Goal: Information Seeking & Learning: Learn about a topic

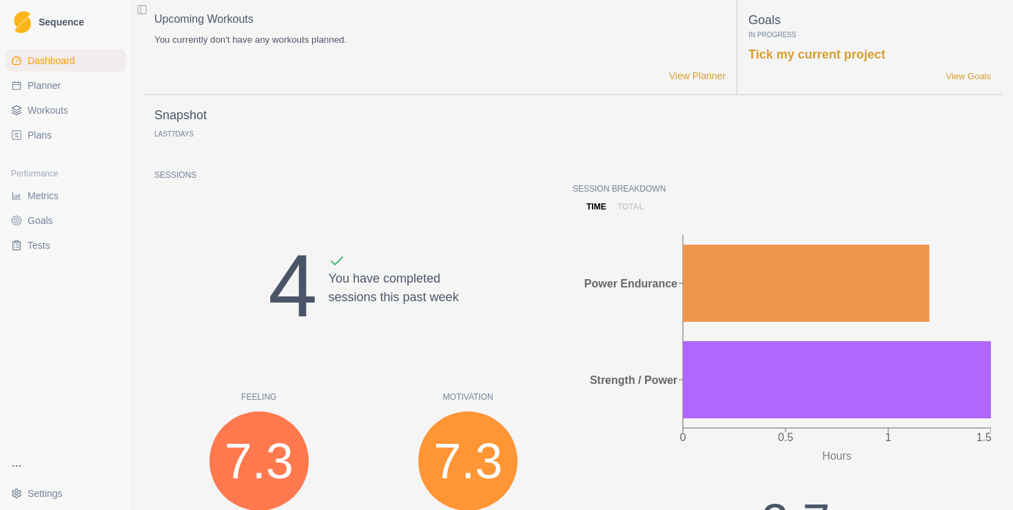
click at [71, 200] on link "Metrics" at bounding box center [66, 196] width 121 height 22
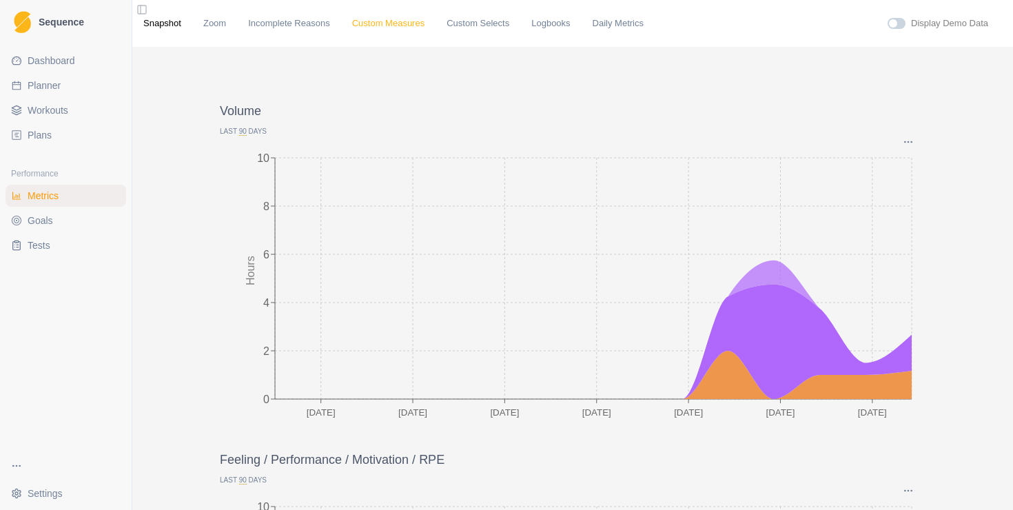
click at [414, 23] on link "Custom Measures" at bounding box center [388, 24] width 72 height 14
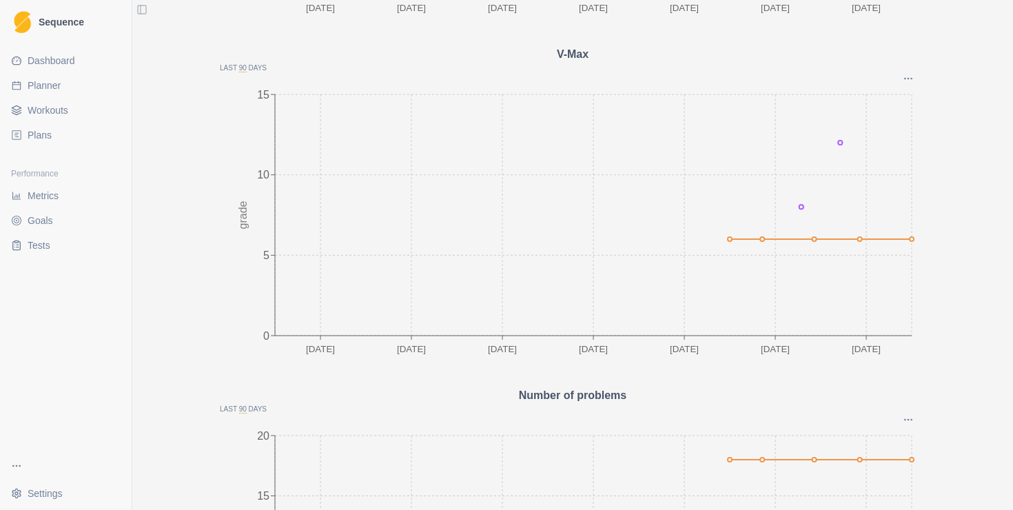
scroll to position [298, 0]
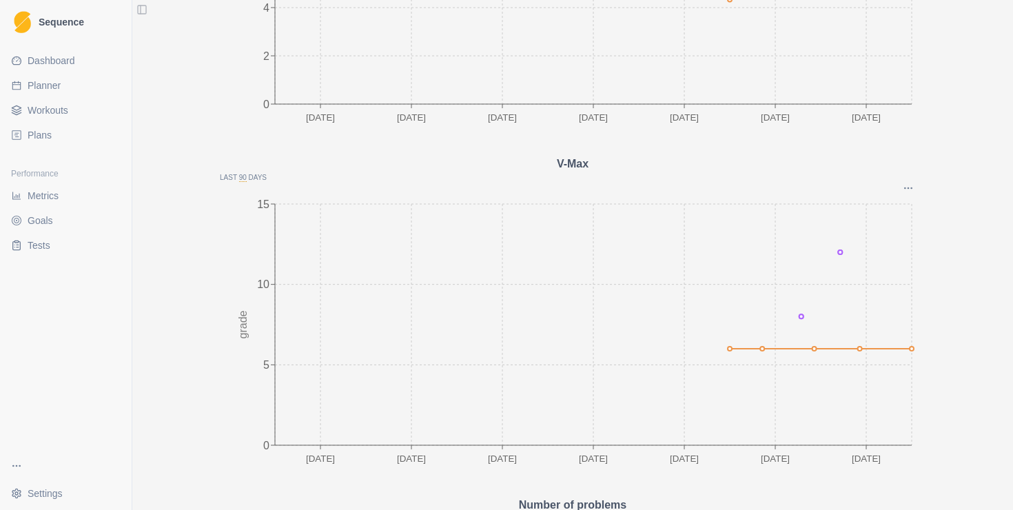
click at [60, 56] on span "Dashboard" at bounding box center [52, 61] width 48 height 14
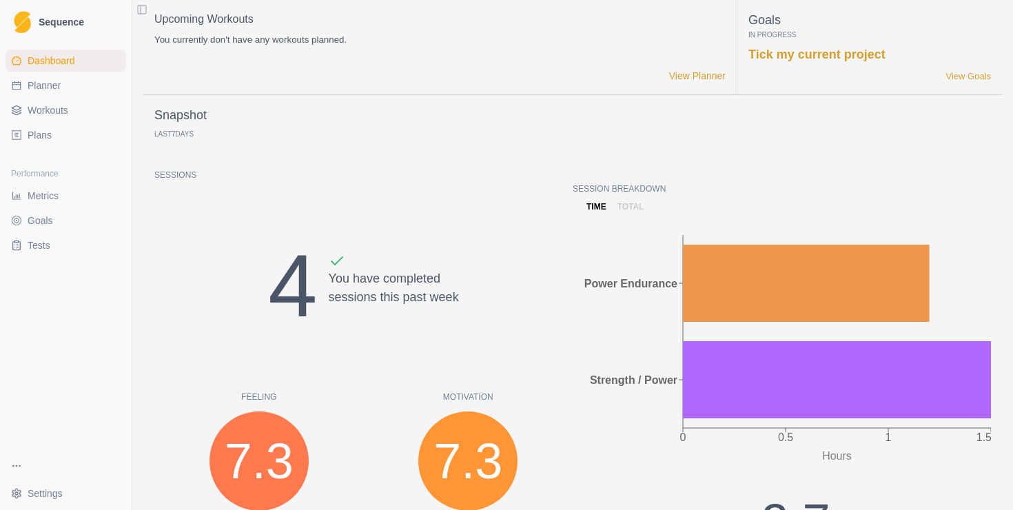
click at [61, 88] on span "Planner" at bounding box center [44, 86] width 33 height 14
select select "month"
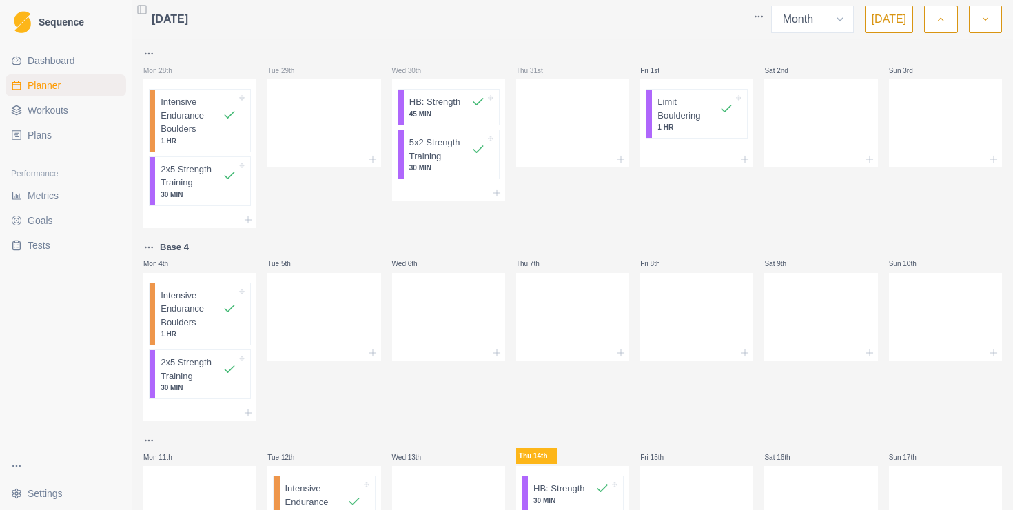
click at [942, 17] on icon "button" at bounding box center [941, 19] width 10 height 14
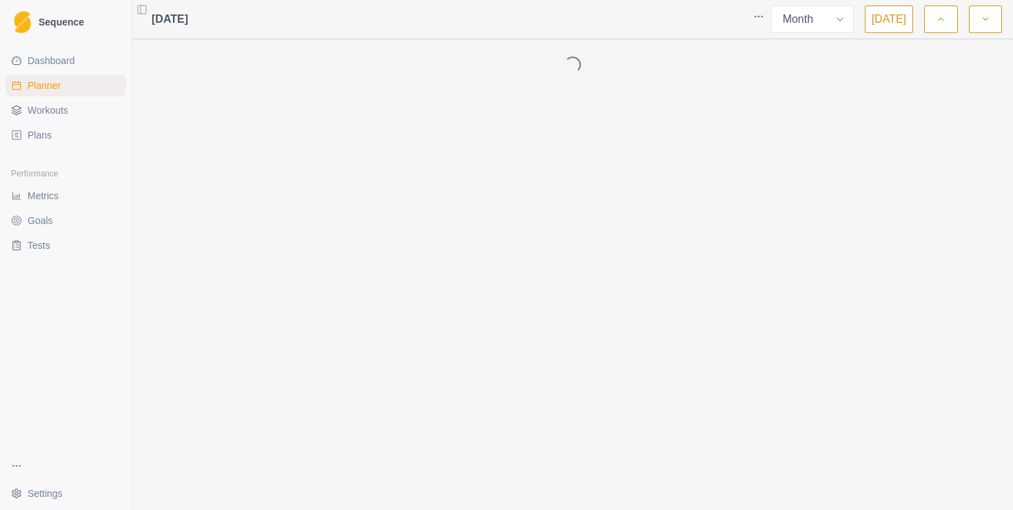
click at [942, 17] on icon "button" at bounding box center [941, 19] width 10 height 14
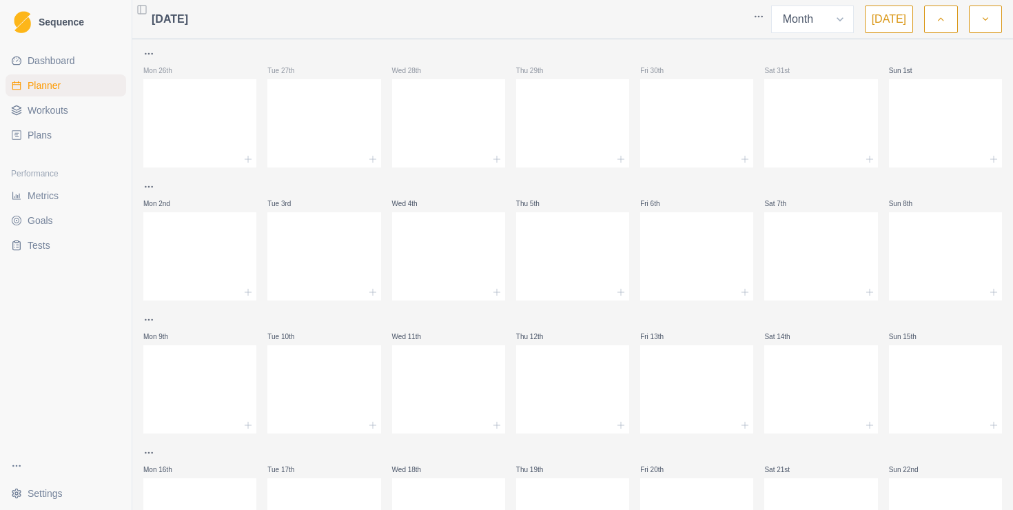
click at [976, 23] on button "button" at bounding box center [985, 20] width 33 height 28
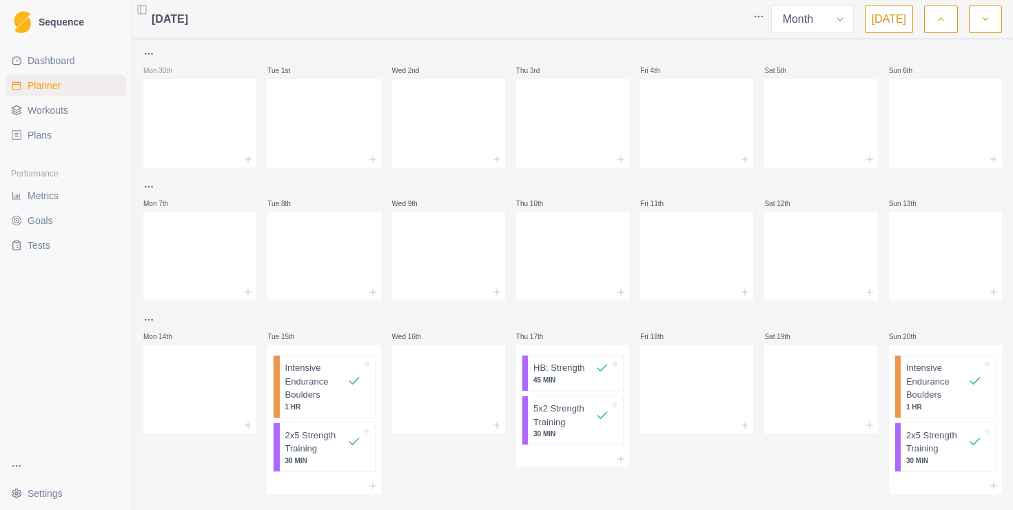
click at [978, 21] on button "button" at bounding box center [985, 20] width 33 height 28
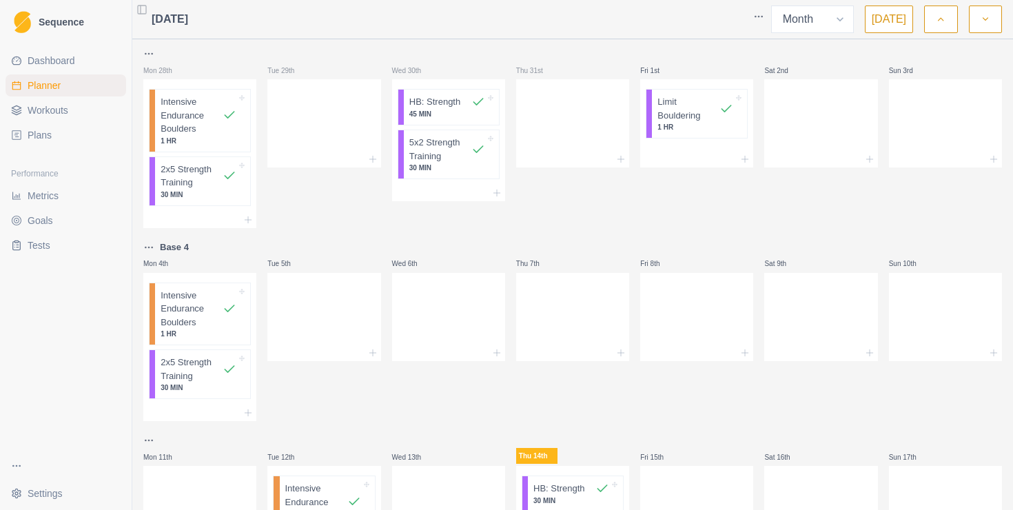
click at [941, 19] on icon "button" at bounding box center [941, 19] width 10 height 14
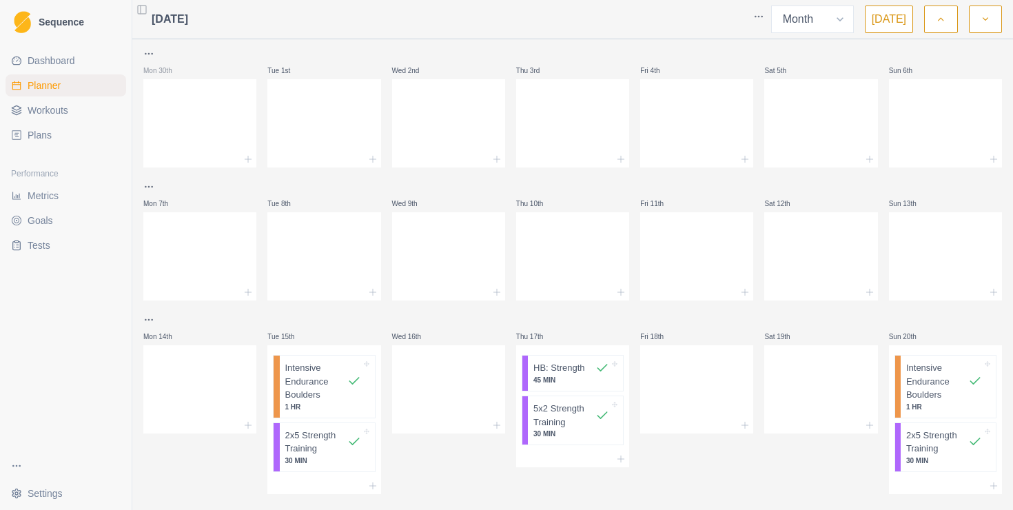
click at [983, 21] on icon "button" at bounding box center [986, 19] width 10 height 14
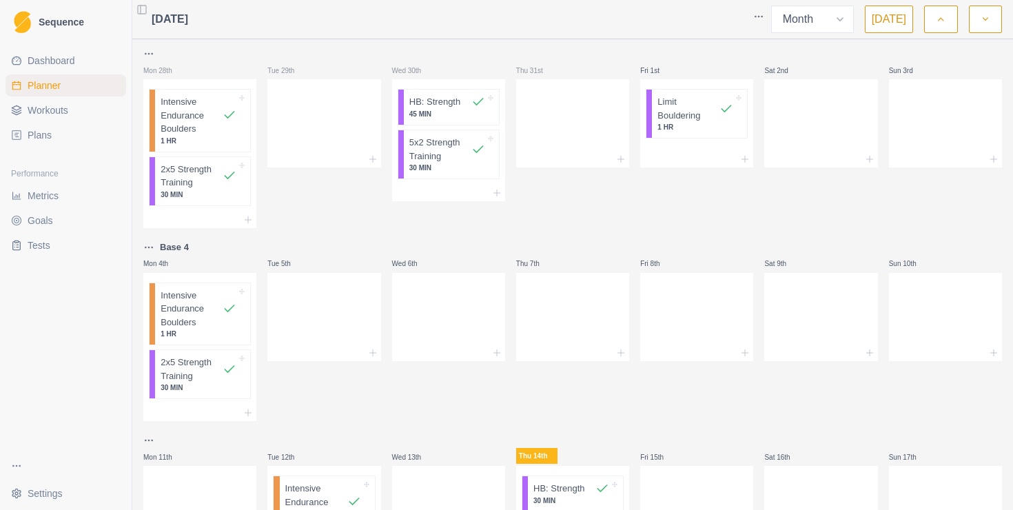
click at [948, 25] on button "button" at bounding box center [940, 20] width 33 height 28
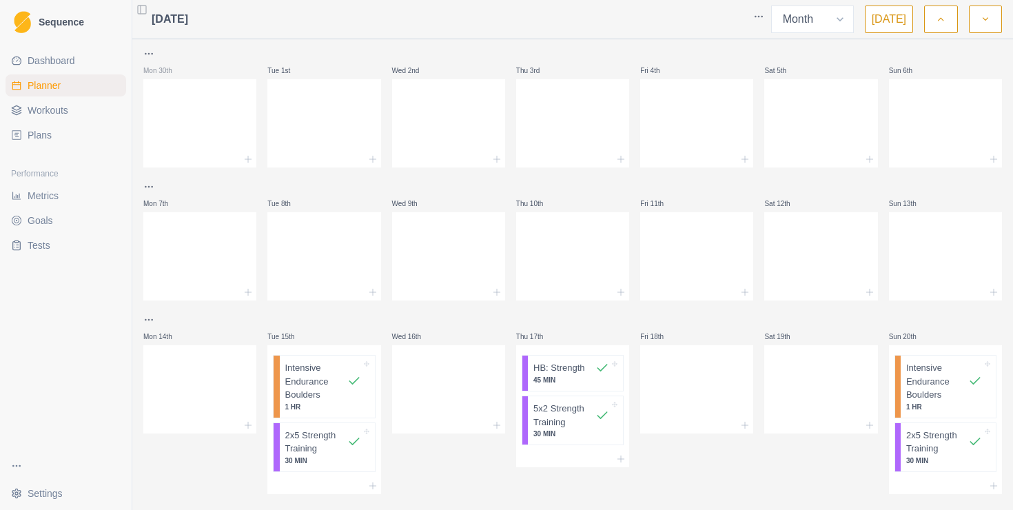
click at [975, 20] on button "button" at bounding box center [985, 20] width 33 height 28
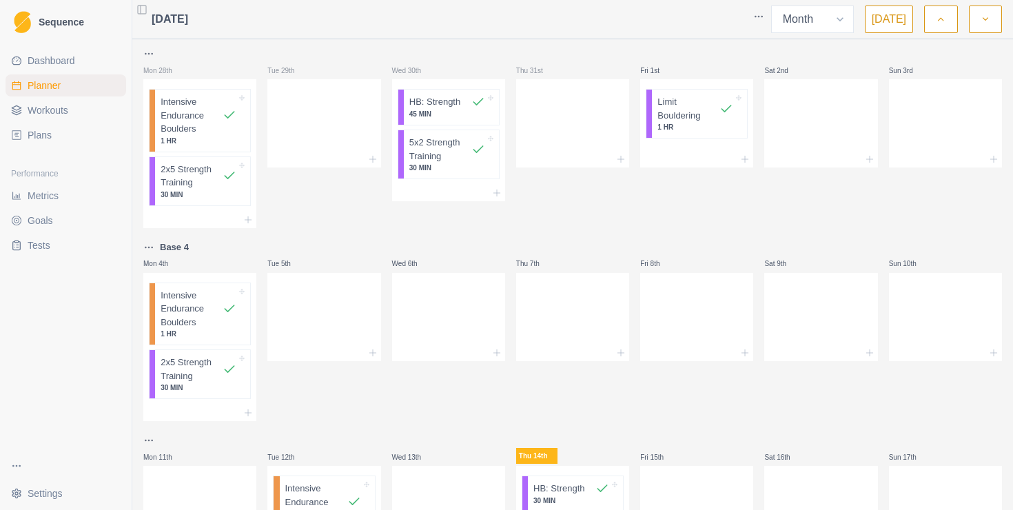
click at [942, 21] on icon "button" at bounding box center [941, 19] width 10 height 14
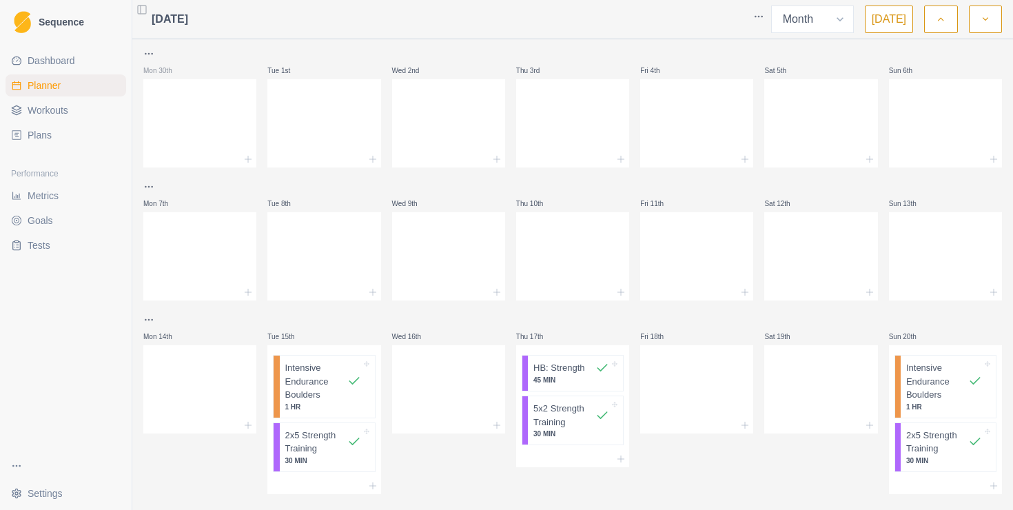
click at [983, 17] on icon "button" at bounding box center [986, 19] width 10 height 14
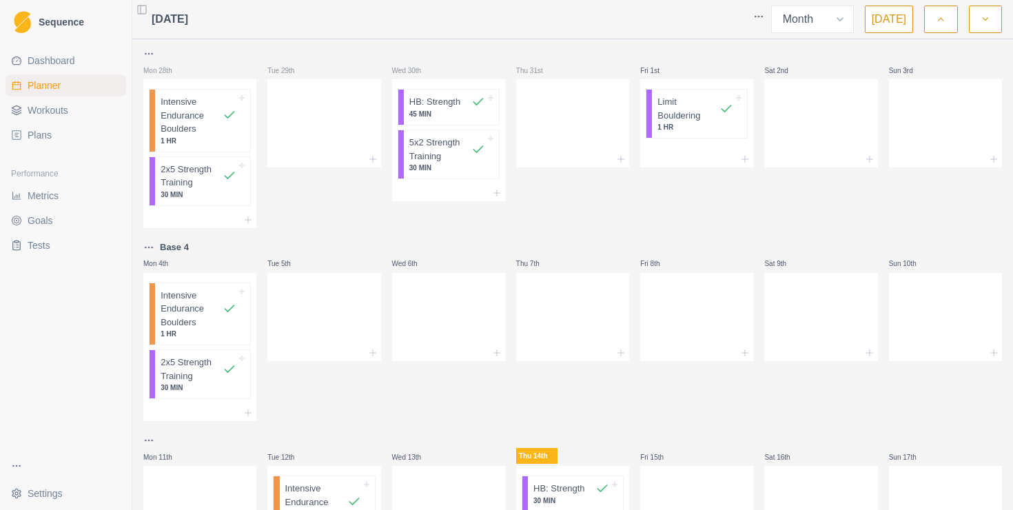
click at [941, 22] on icon "button" at bounding box center [941, 19] width 10 height 14
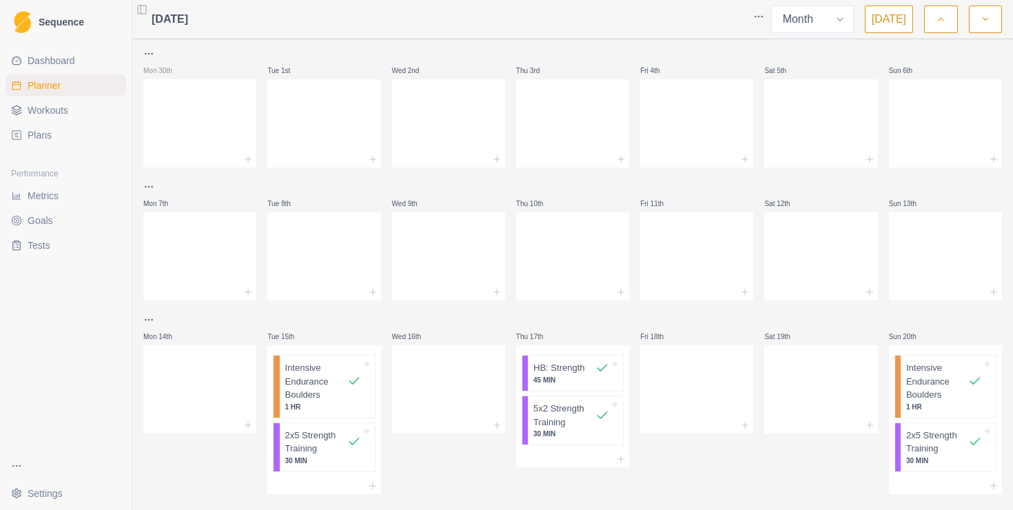
click at [981, 21] on icon "button" at bounding box center [986, 19] width 10 height 14
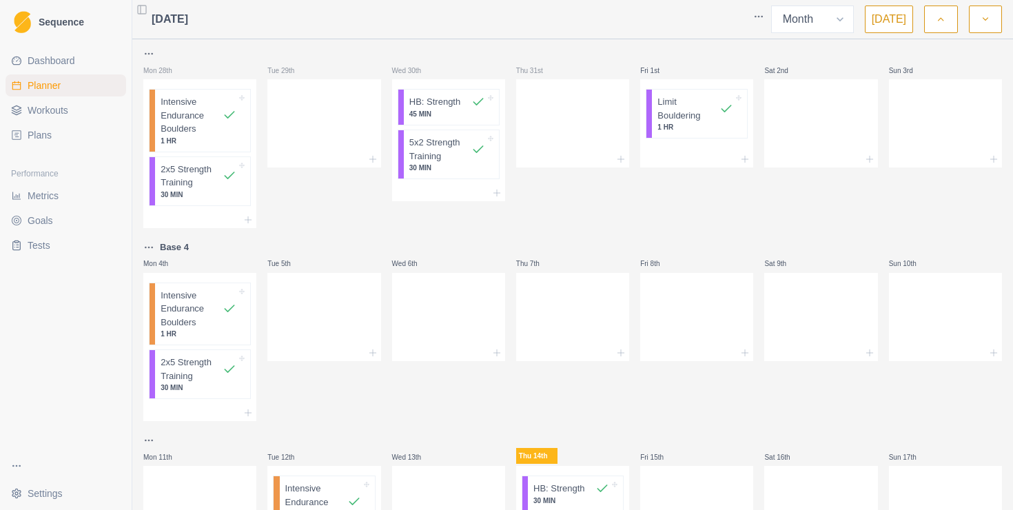
click at [940, 22] on icon "button" at bounding box center [941, 19] width 10 height 14
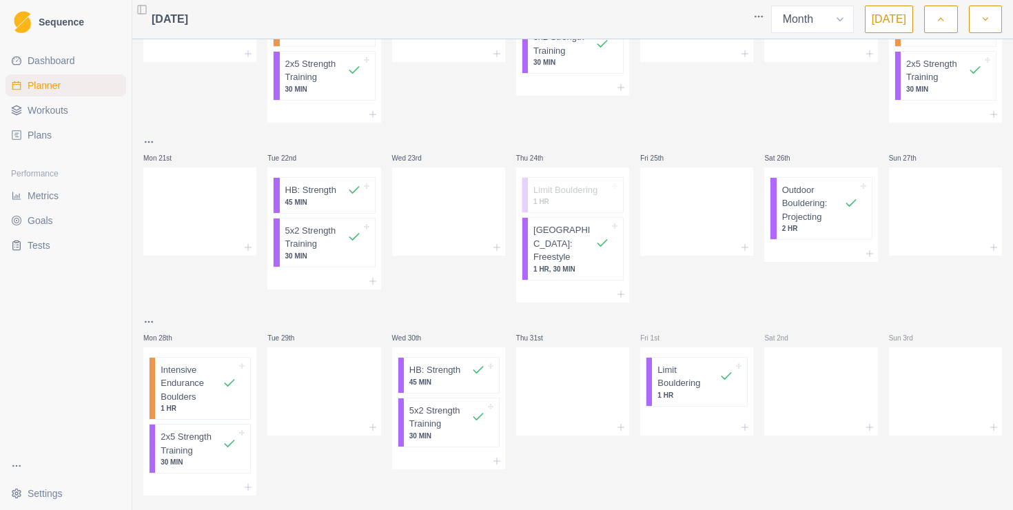
scroll to position [382, 0]
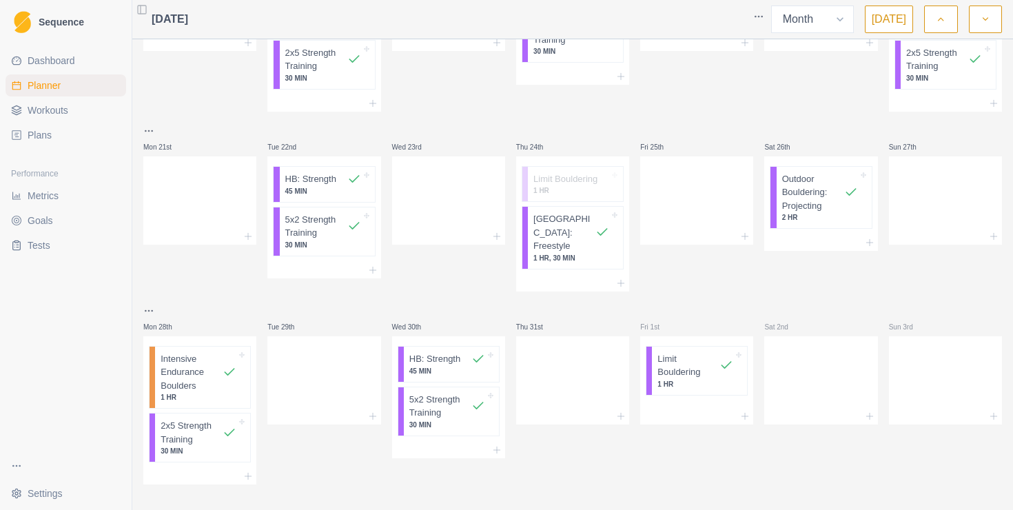
click at [975, 16] on button "button" at bounding box center [985, 20] width 33 height 28
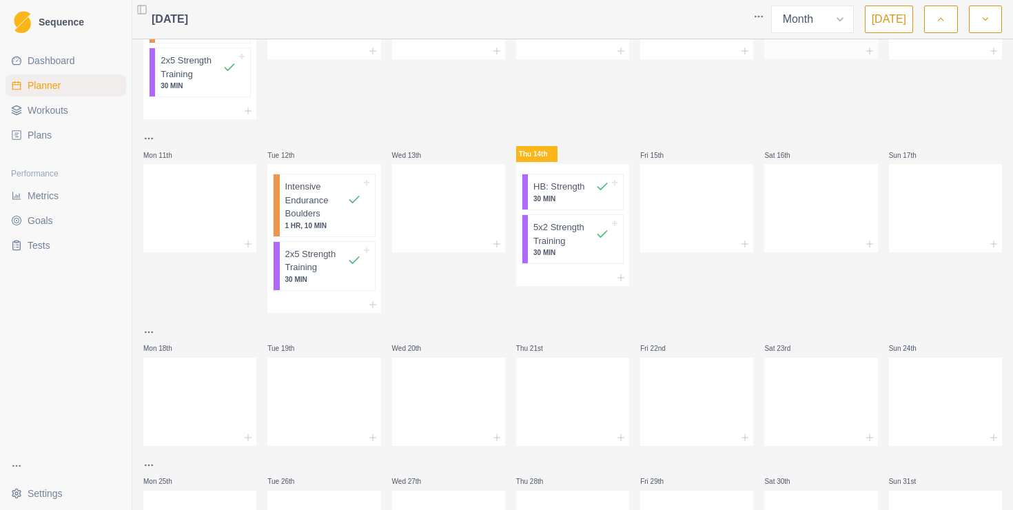
scroll to position [111, 0]
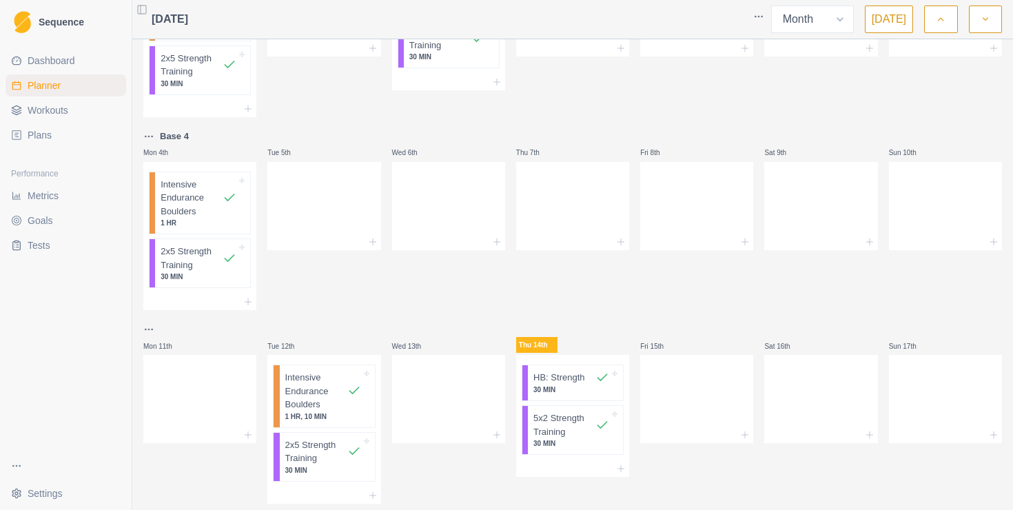
click at [934, 14] on button "button" at bounding box center [940, 20] width 33 height 28
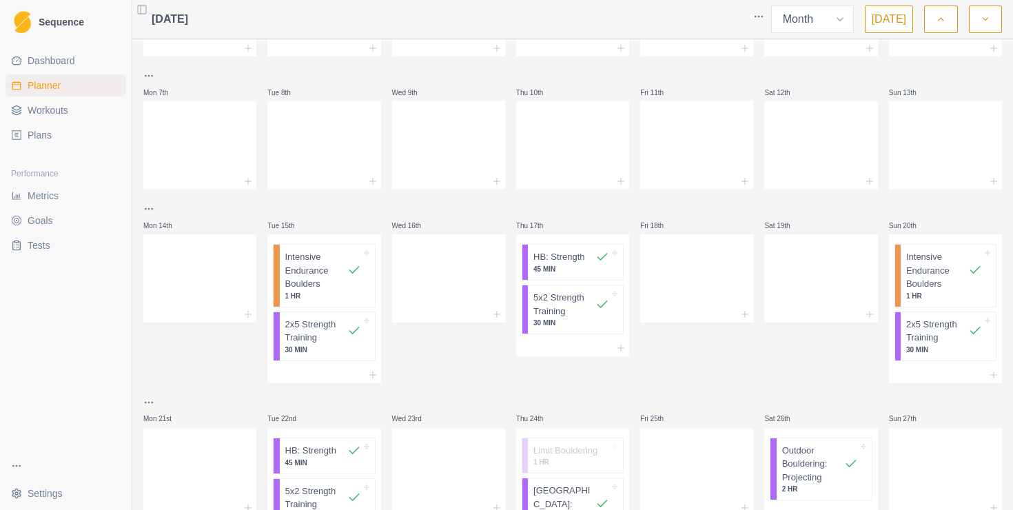
scroll to position [382, 0]
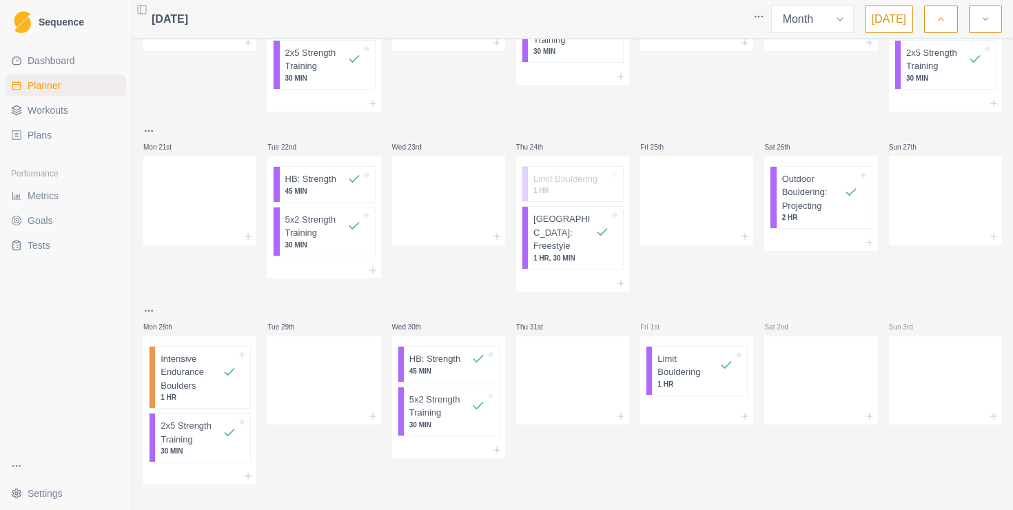
click at [934, 14] on button "button" at bounding box center [940, 20] width 33 height 28
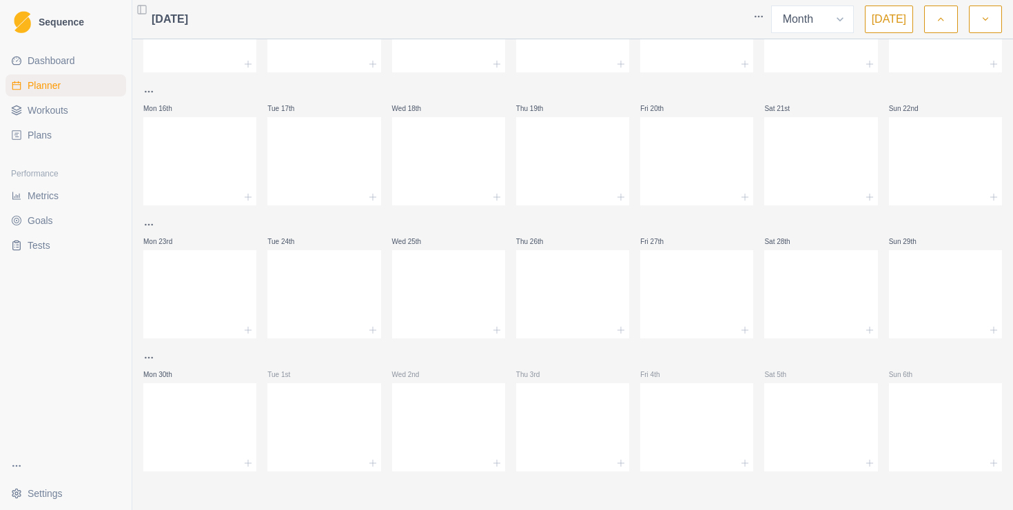
scroll to position [361, 0]
click at [984, 20] on polyline "button" at bounding box center [985, 19] width 5 height 3
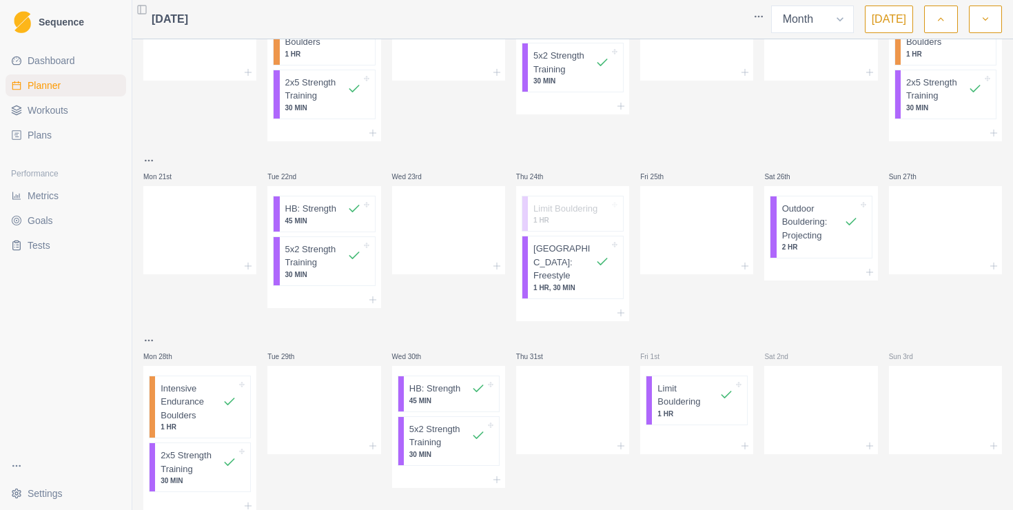
scroll to position [382, 0]
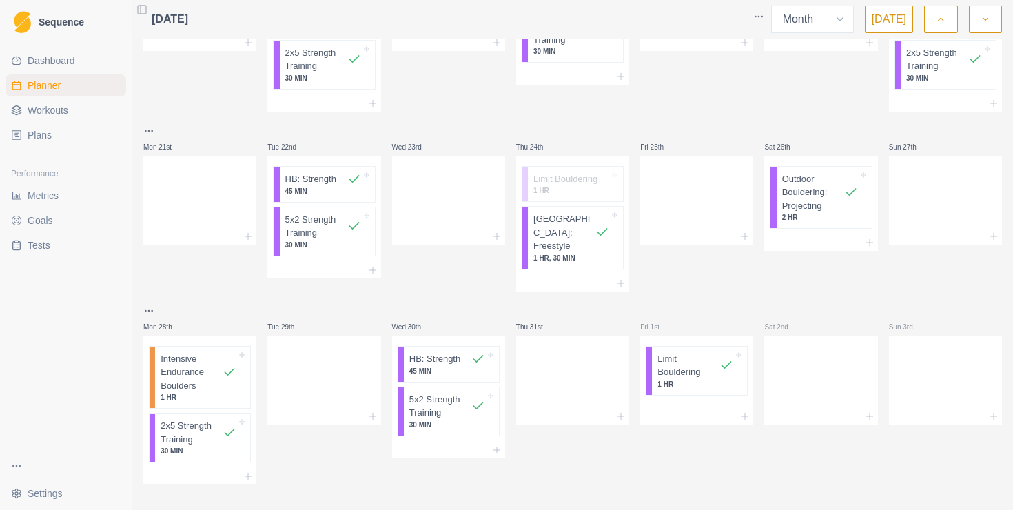
click at [986, 25] on icon "button" at bounding box center [986, 19] width 10 height 14
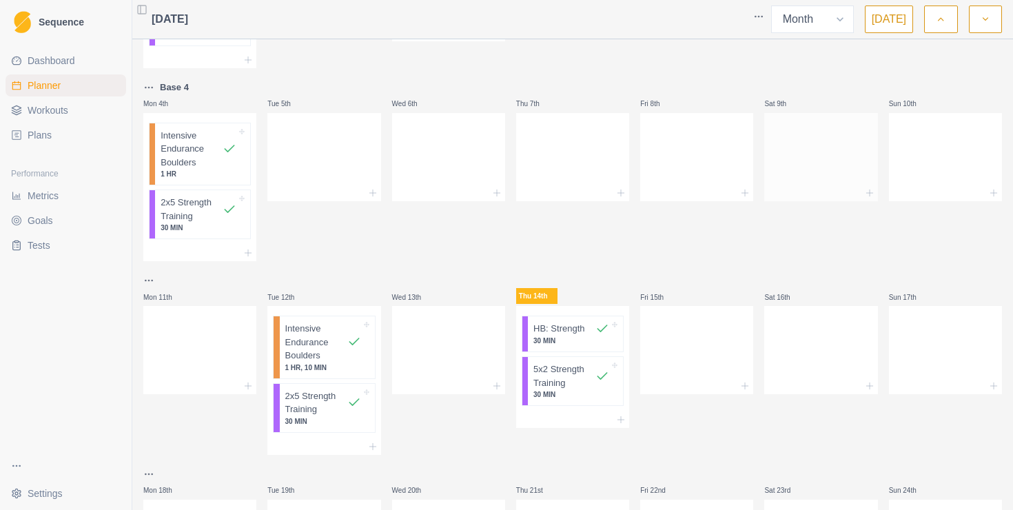
scroll to position [0, 0]
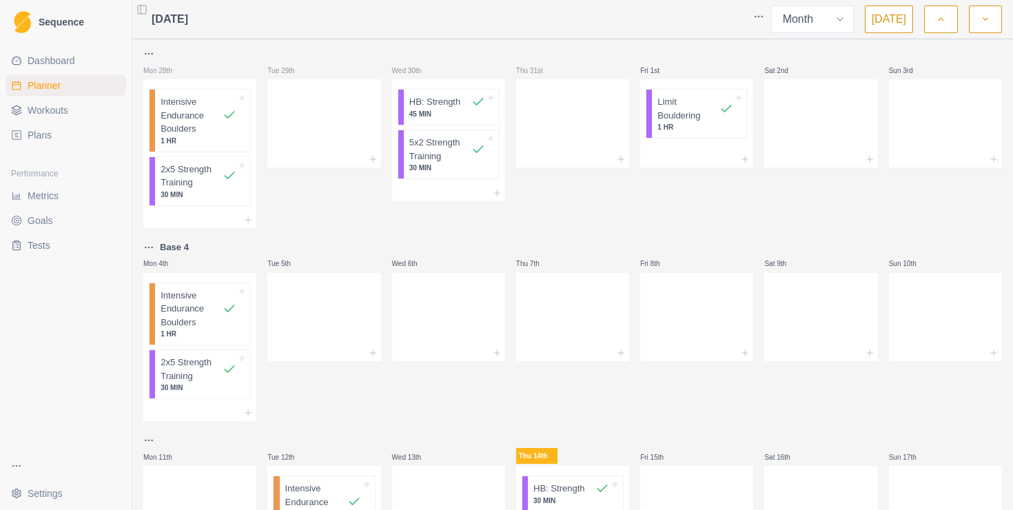
click at [939, 22] on icon "button" at bounding box center [941, 19] width 10 height 14
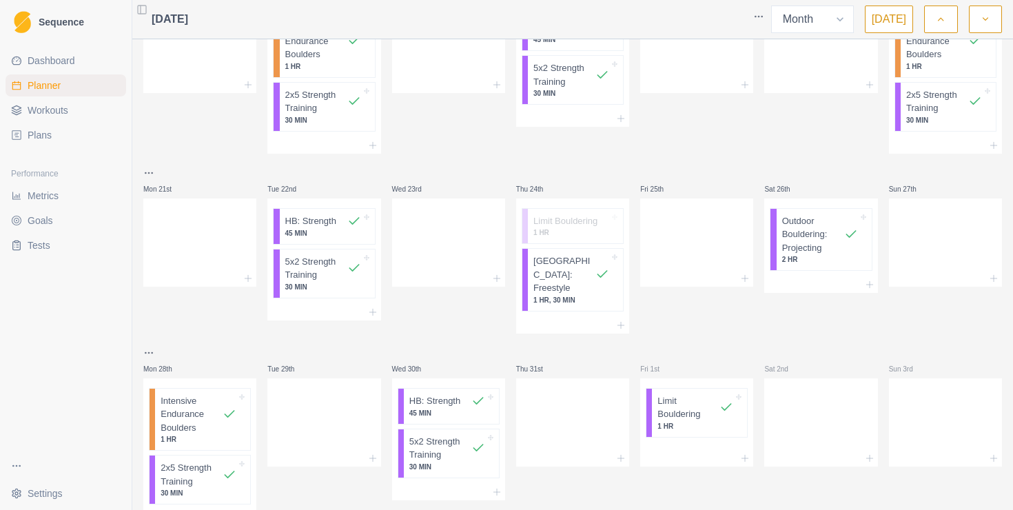
scroll to position [382, 0]
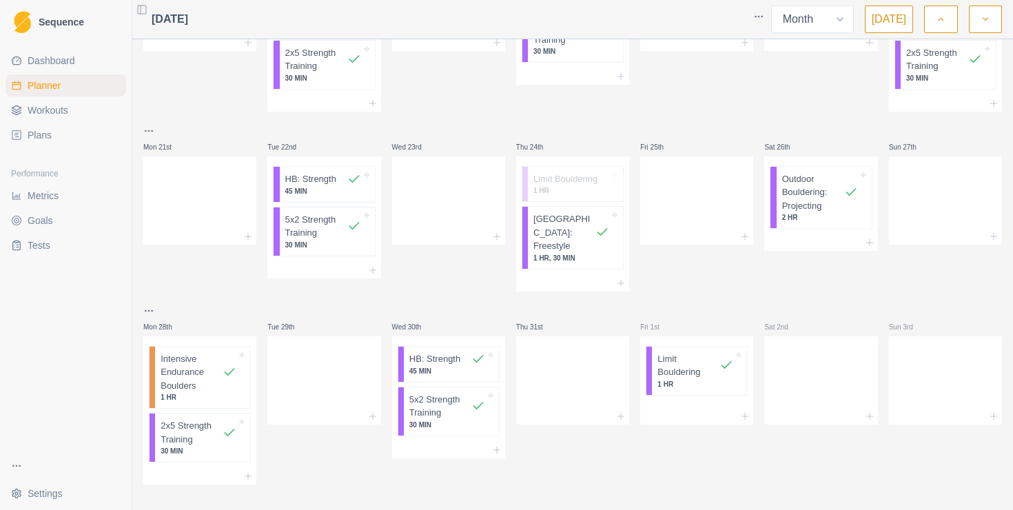
click at [981, 26] on button "button" at bounding box center [985, 20] width 33 height 28
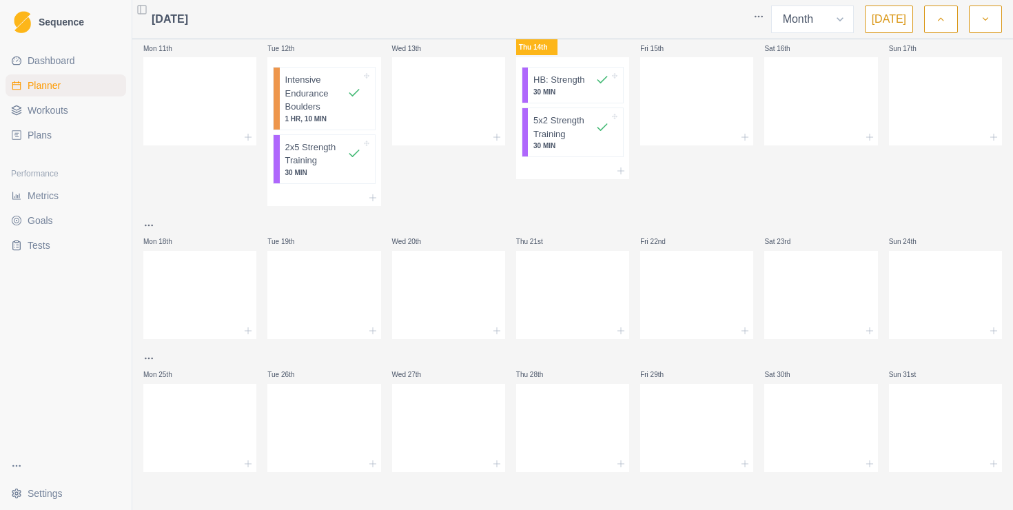
scroll to position [0, 0]
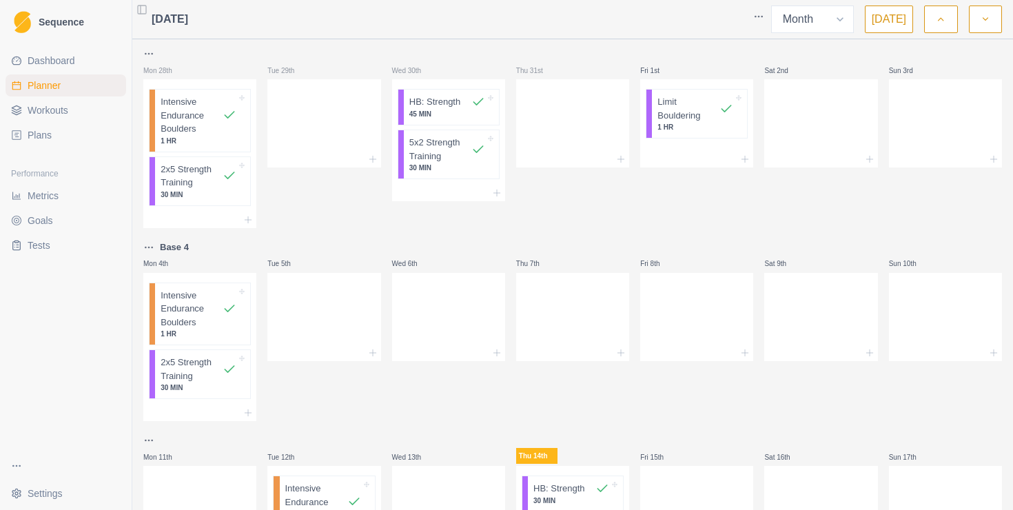
click at [61, 110] on span "Workouts" at bounding box center [48, 110] width 41 height 14
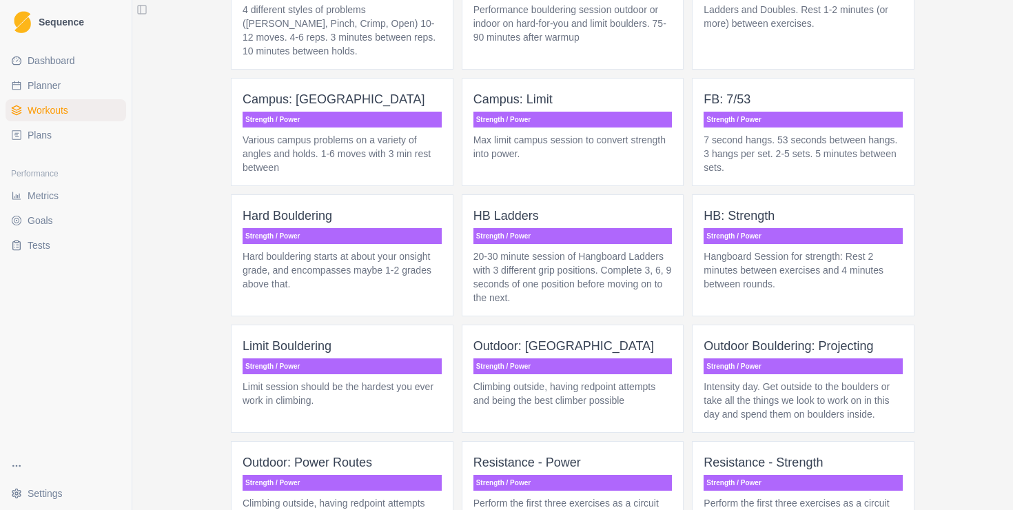
scroll to position [1394, 0]
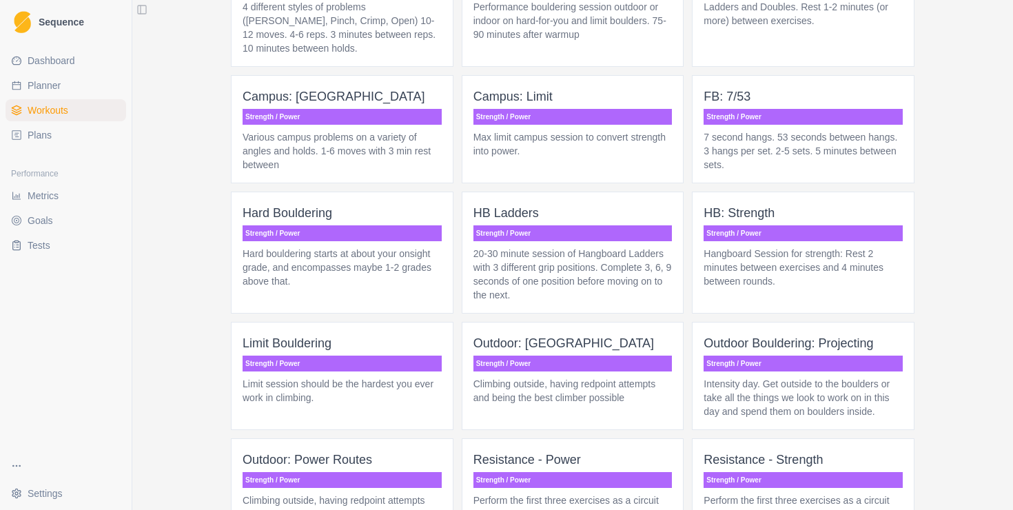
click at [46, 127] on link "Plans" at bounding box center [66, 135] width 121 height 22
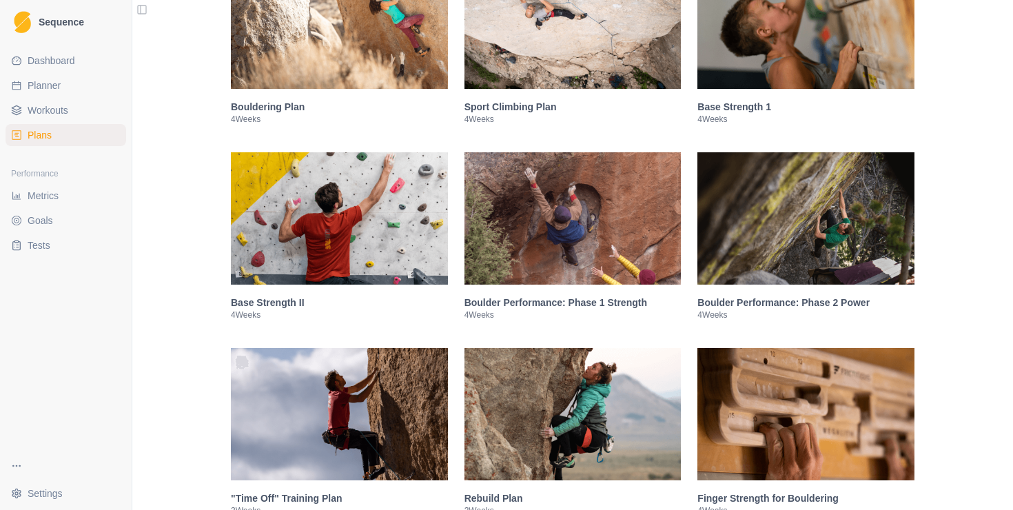
scroll to position [504, 0]
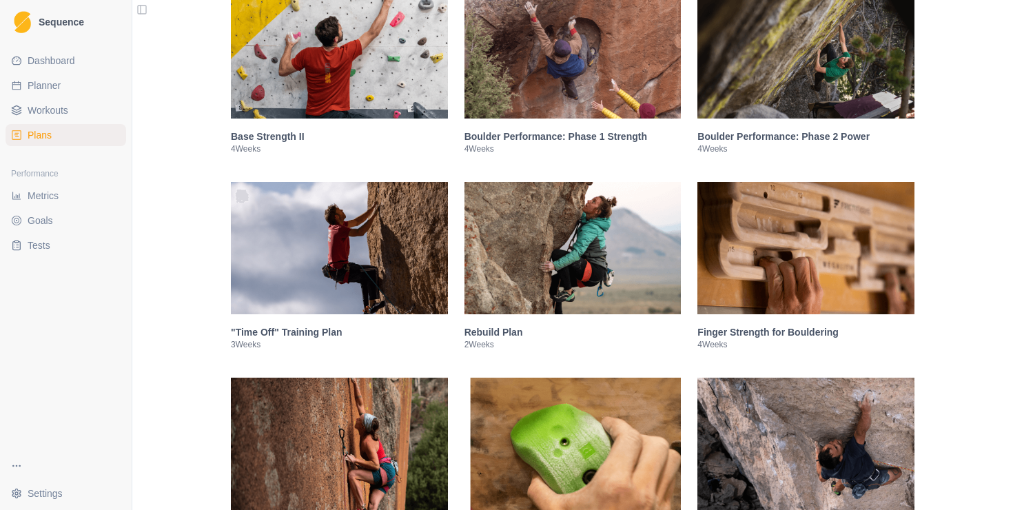
click at [748, 165] on div "Boulder Performance: Phase 2 Power 4 Weeks" at bounding box center [805, 142] width 217 height 47
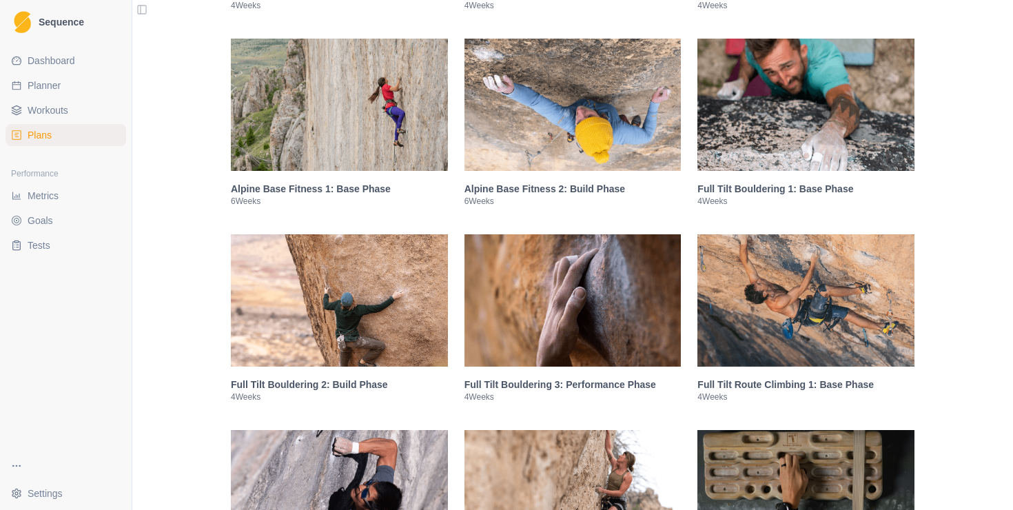
scroll to position [2639, 0]
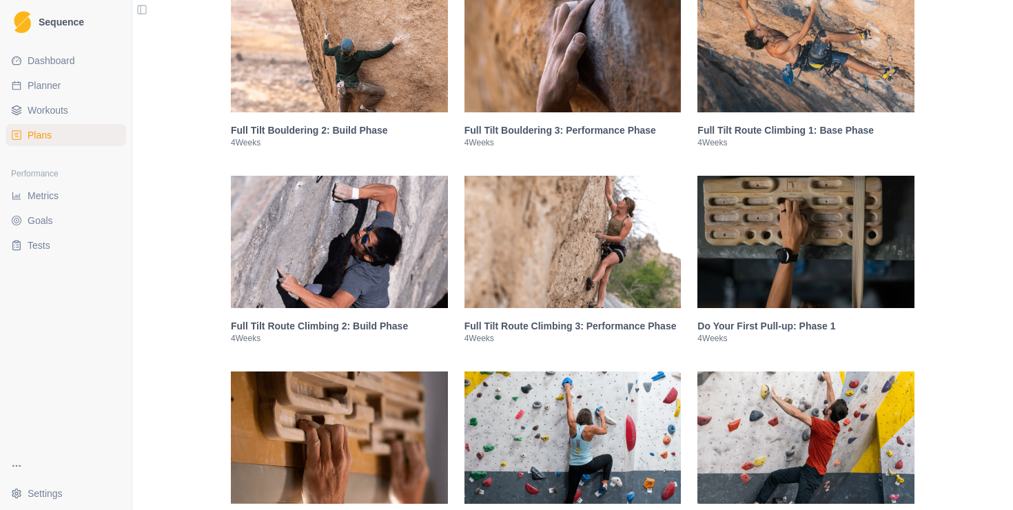
click at [331, 137] on h3 "Full Tilt Bouldering 2: Build Phase" at bounding box center [339, 130] width 217 height 14
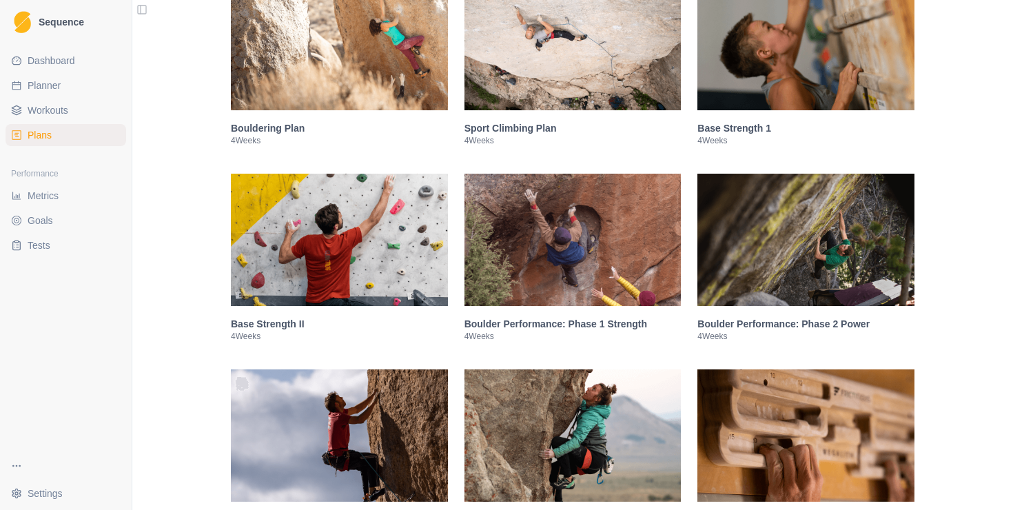
scroll to position [323, 0]
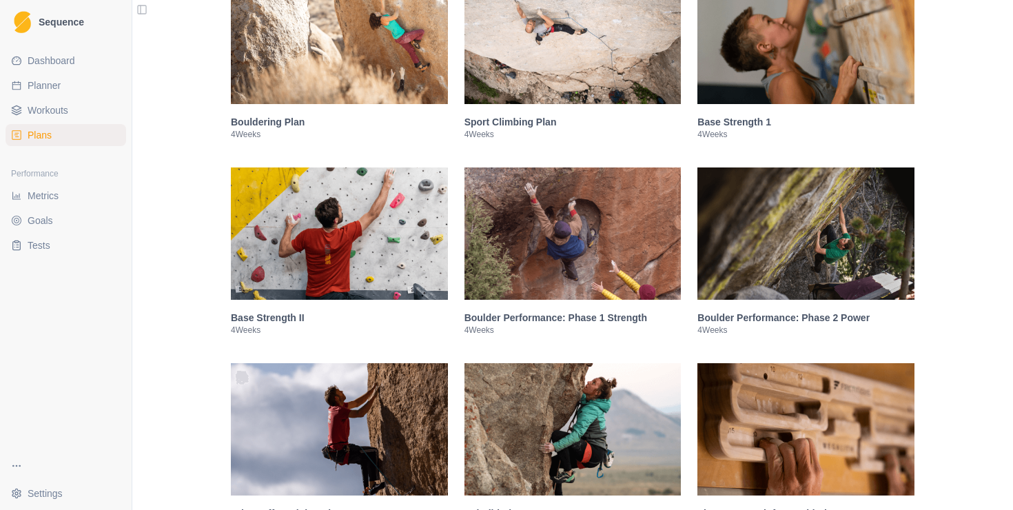
click at [752, 262] on img at bounding box center [805, 233] width 217 height 132
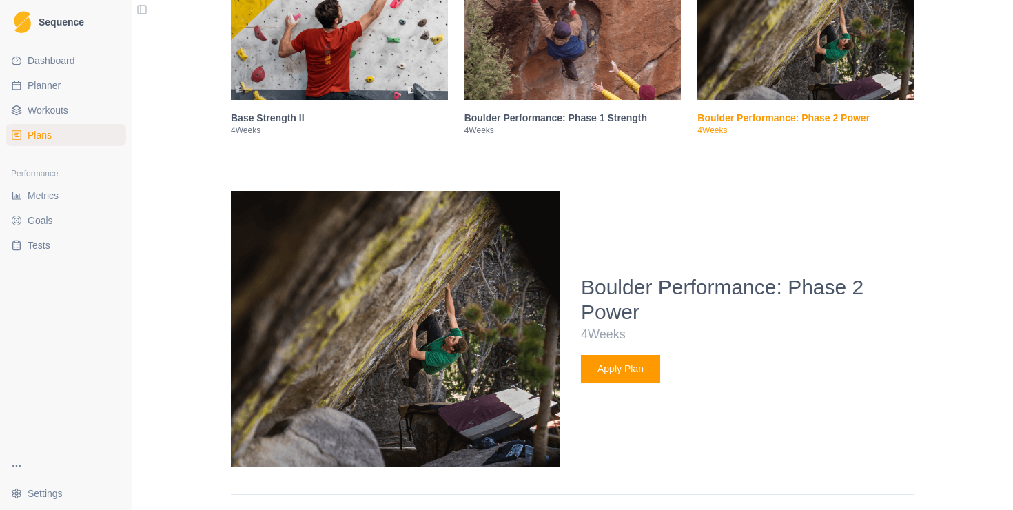
scroll to position [0, 0]
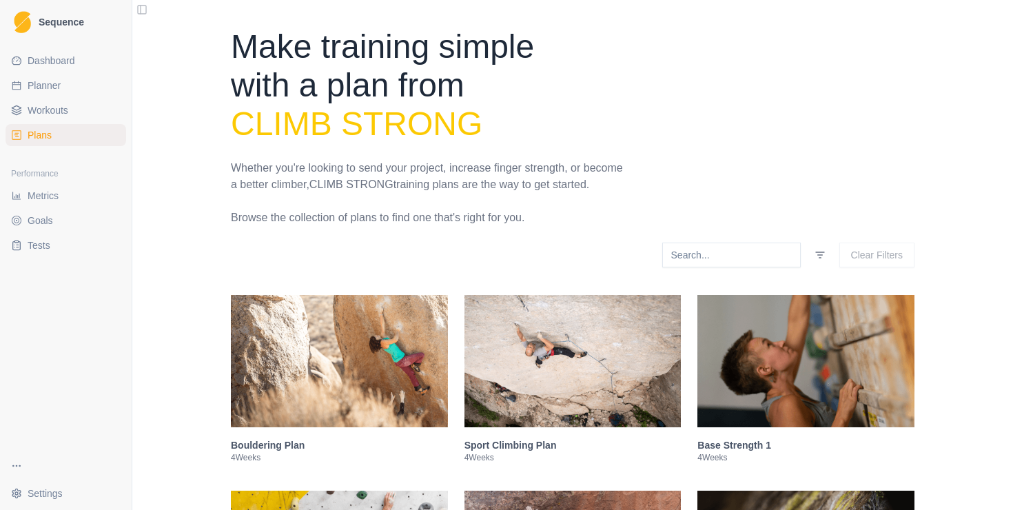
click at [79, 118] on link "Workouts" at bounding box center [66, 110] width 121 height 22
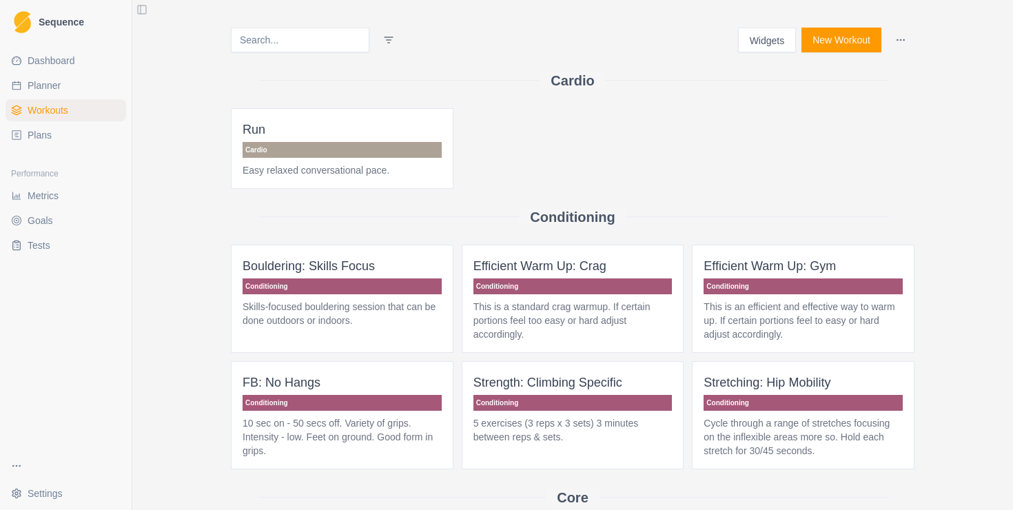
click at [317, 42] on input at bounding box center [300, 40] width 139 height 25
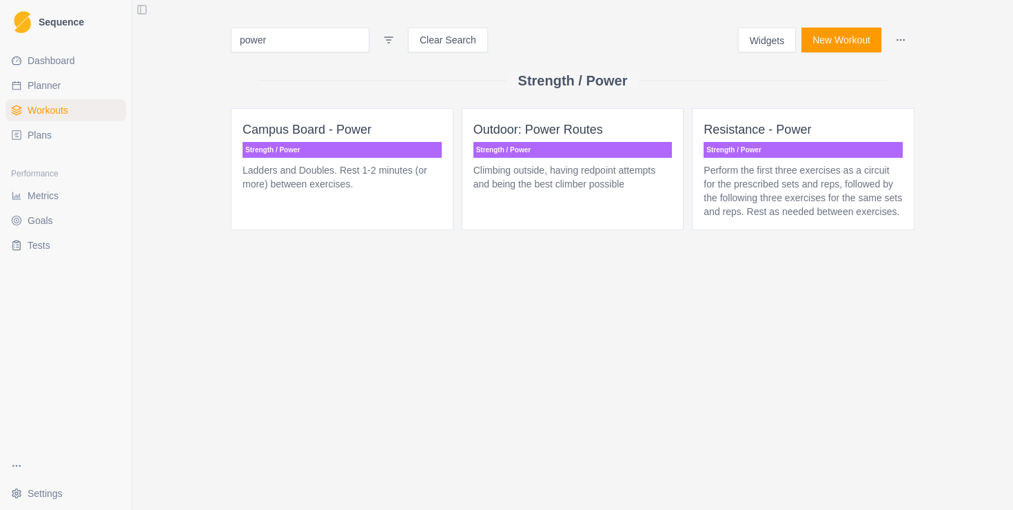
type input "power"
click at [331, 178] on p "Ladders and Doubles. Rest 1-2 minutes (or more) between exercises." at bounding box center [342, 177] width 199 height 28
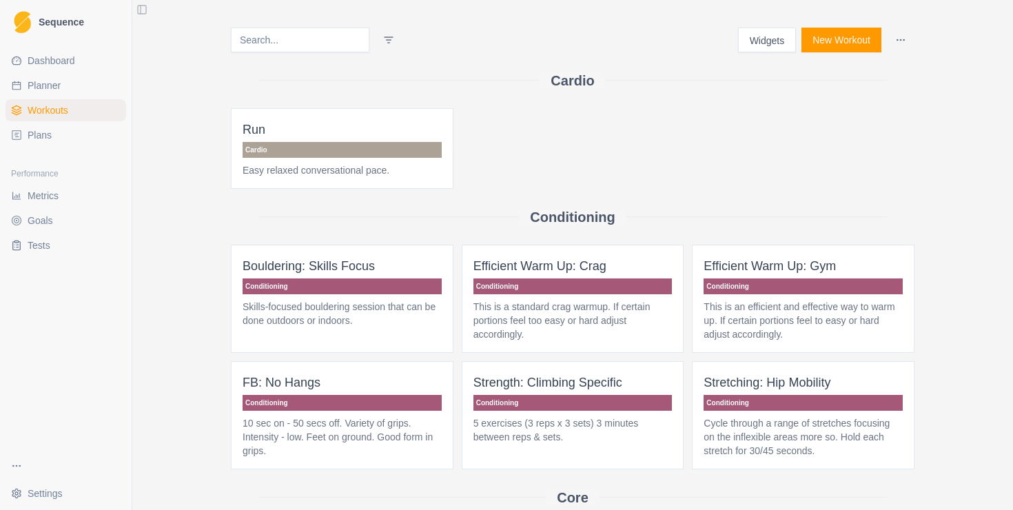
click at [300, 43] on input at bounding box center [300, 40] width 139 height 25
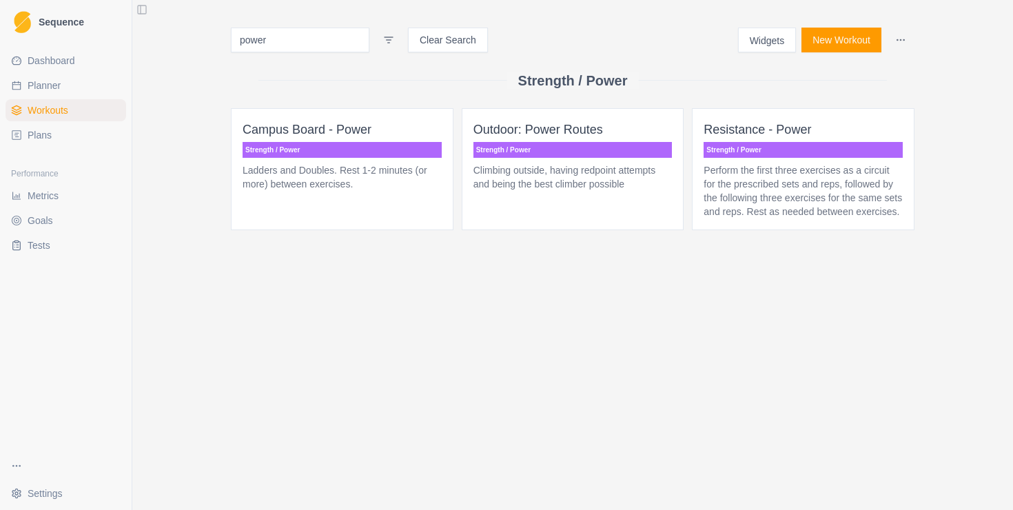
type input "power"
click at [764, 143] on p "Strength / Power" at bounding box center [803, 150] width 199 height 16
